Goal: Navigation & Orientation: Find specific page/section

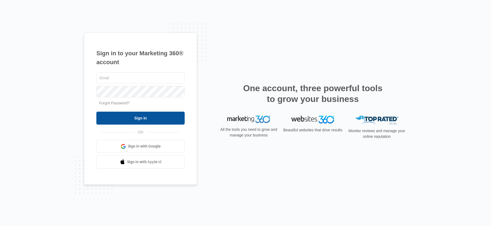
type input "info@iv-wr.com"
click at [129, 120] on input "Sign In" at bounding box center [140, 118] width 88 height 13
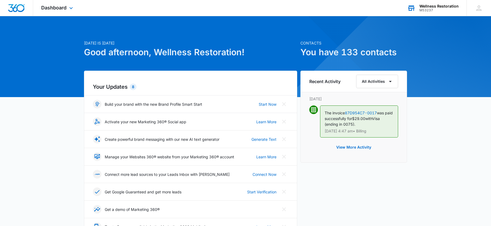
click at [430, 7] on div "Wellness Restoration" at bounding box center [439, 6] width 39 height 4
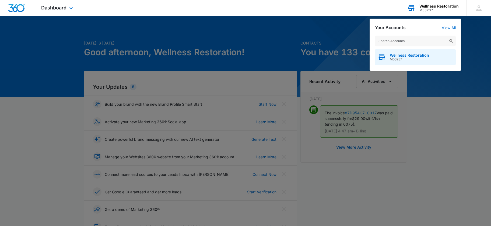
click at [409, 56] on span "Wellness Restoration" at bounding box center [409, 55] width 39 height 4
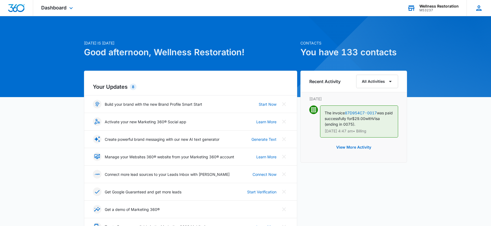
click at [478, 8] on icon at bounding box center [479, 8] width 8 height 8
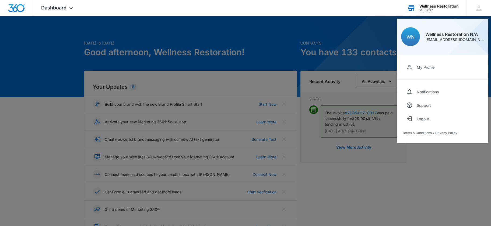
click at [338, 30] on div at bounding box center [245, 113] width 491 height 226
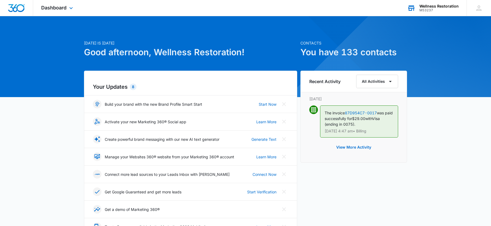
click at [18, 7] on img "Dashboard" at bounding box center [16, 8] width 17 height 8
click at [14, 9] on img "Dashboard" at bounding box center [16, 8] width 17 height 8
click at [54, 9] on span "Dashboard" at bounding box center [53, 8] width 25 height 6
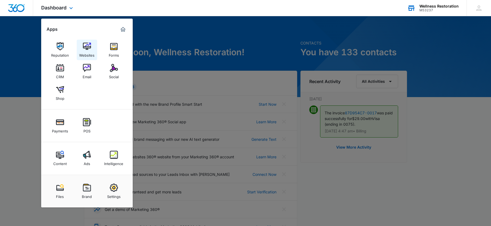
click at [88, 47] on img at bounding box center [87, 46] width 8 height 8
